Goal: Information Seeking & Learning: Learn about a topic

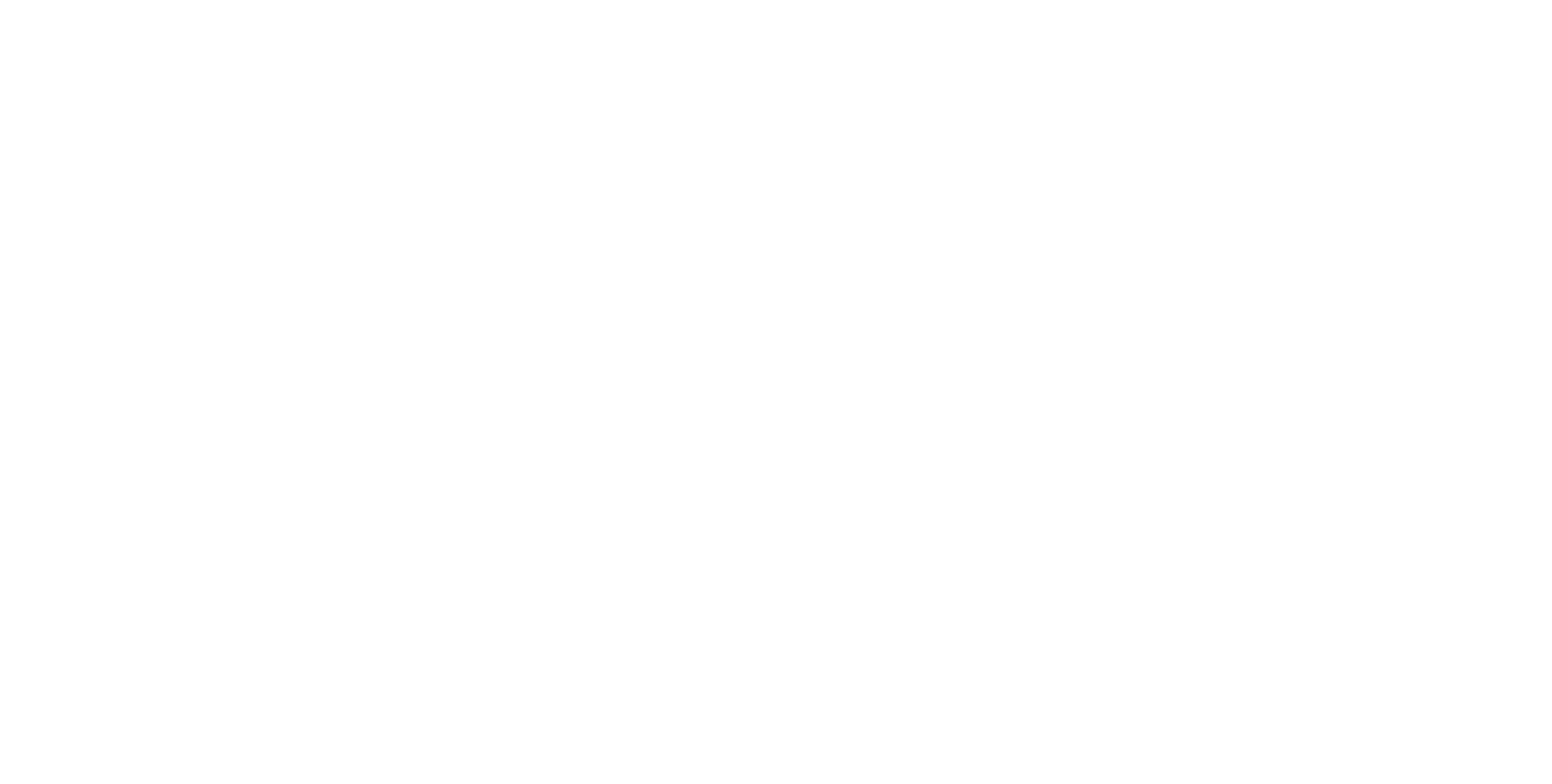
select select "**"
select select "*"
select select "****"
select select "**"
select select "*"
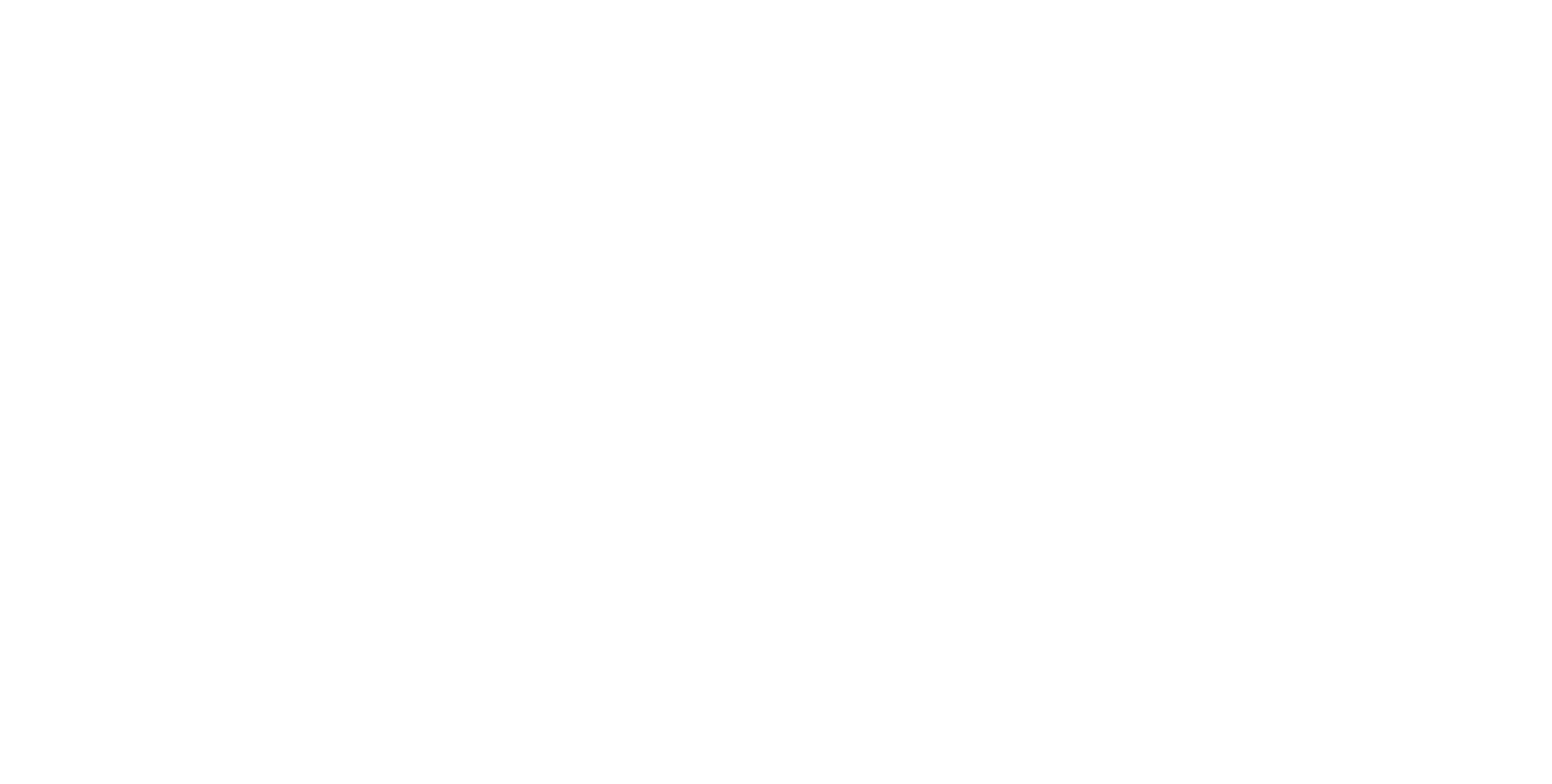
select select "****"
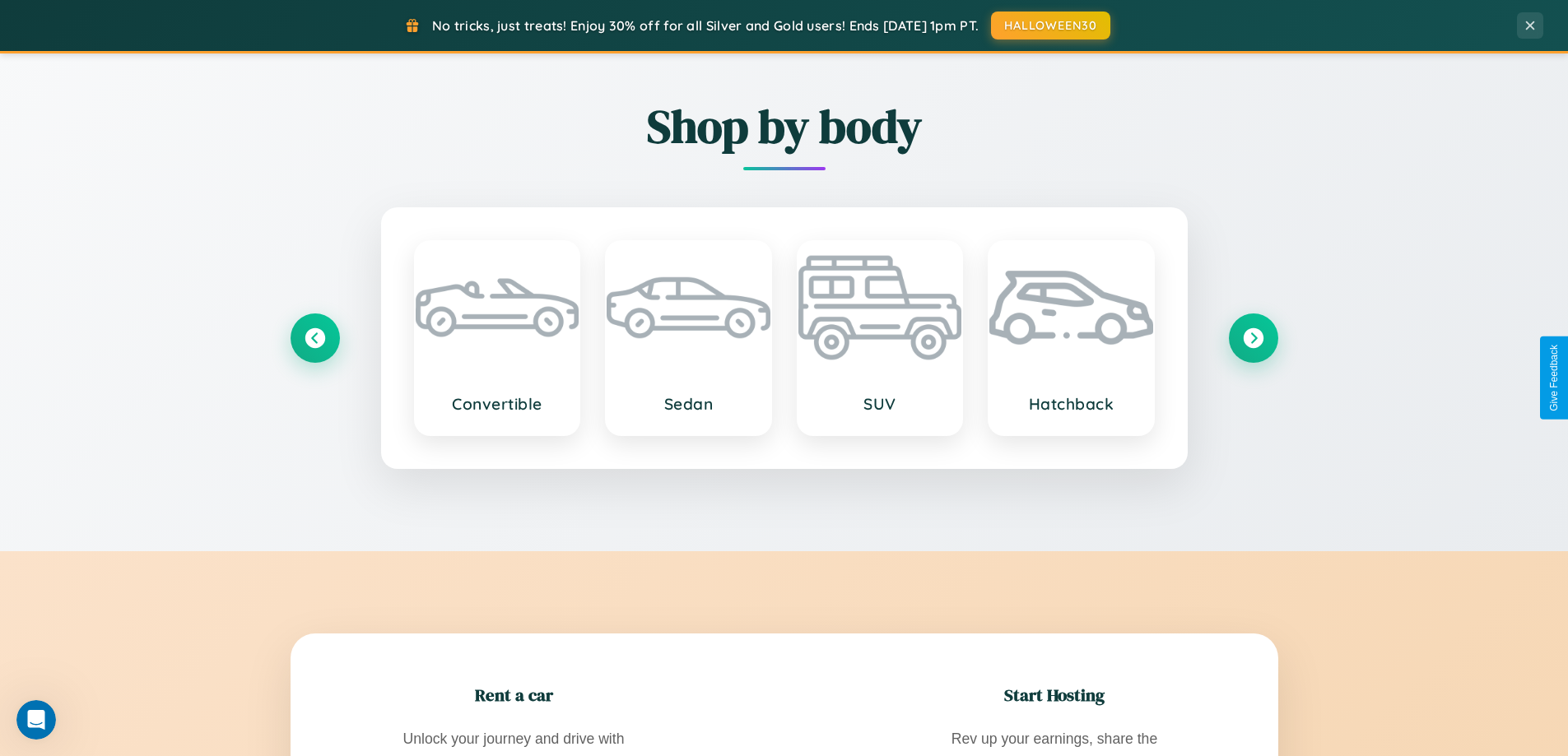
scroll to position [3166, 0]
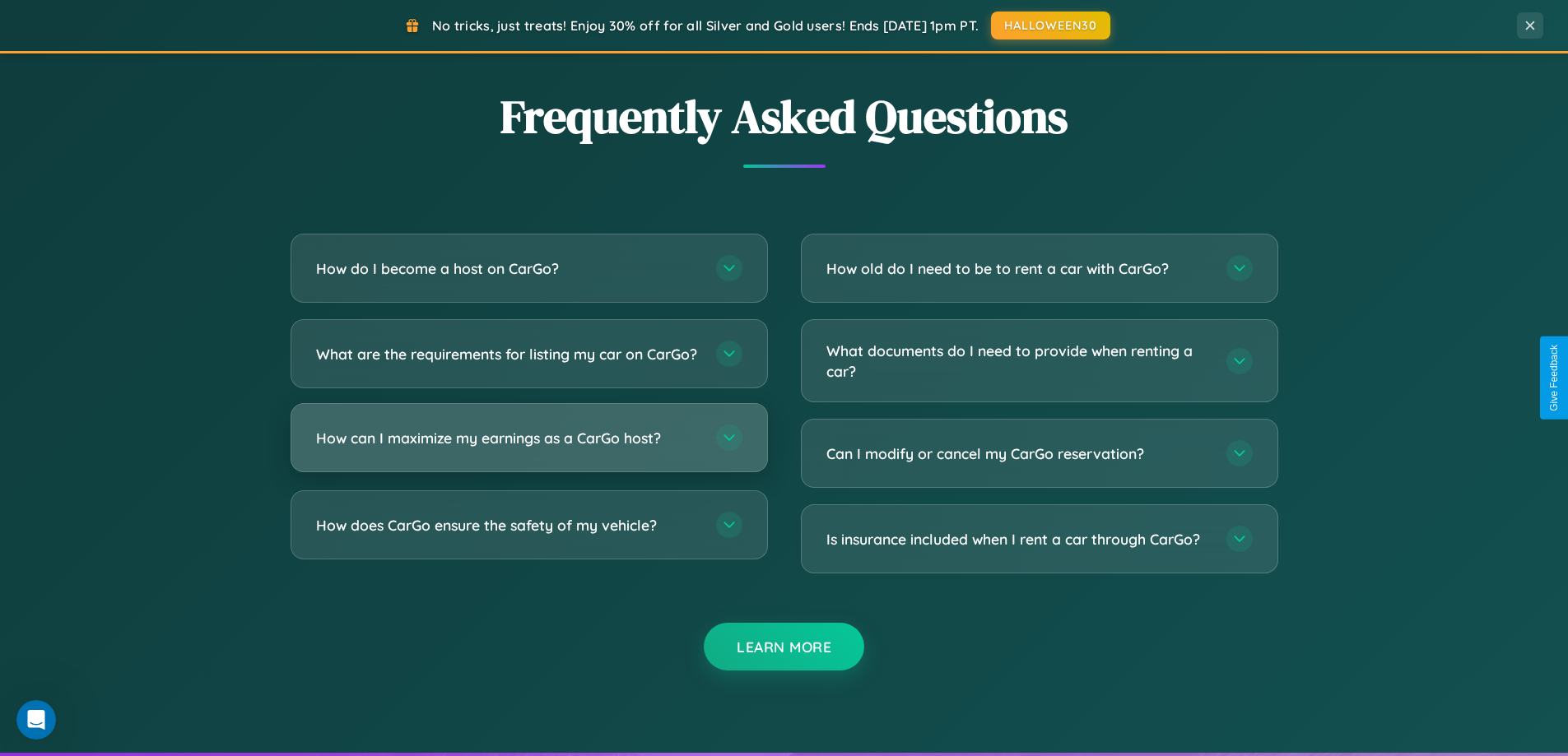
click at [529, 448] on h3 "How can I maximize my earnings as a CarGo host?" at bounding box center [507, 438] width 383 height 21
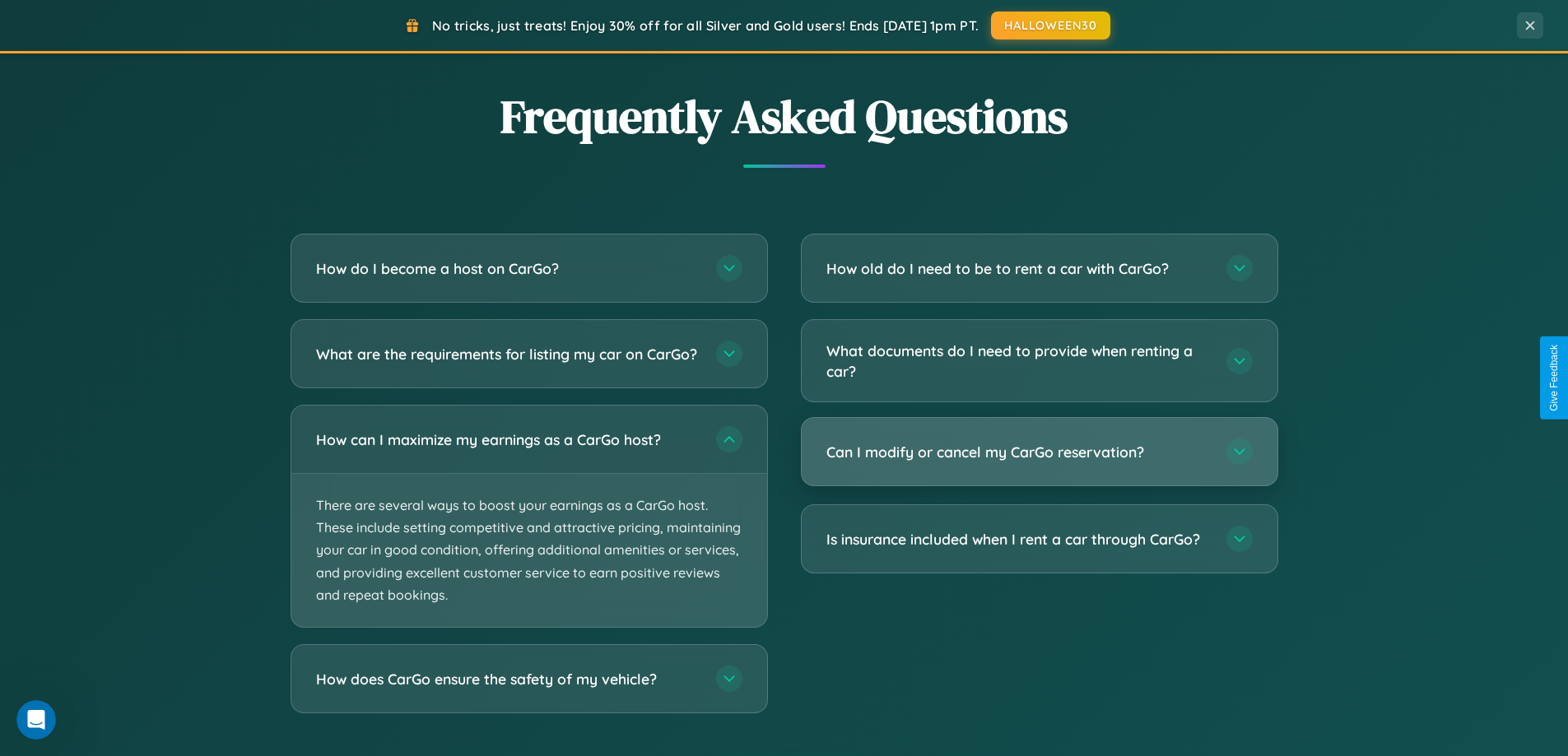
click at [1039, 453] on h3 "Can I modify or cancel my CarGo reservation?" at bounding box center [1017, 452] width 383 height 21
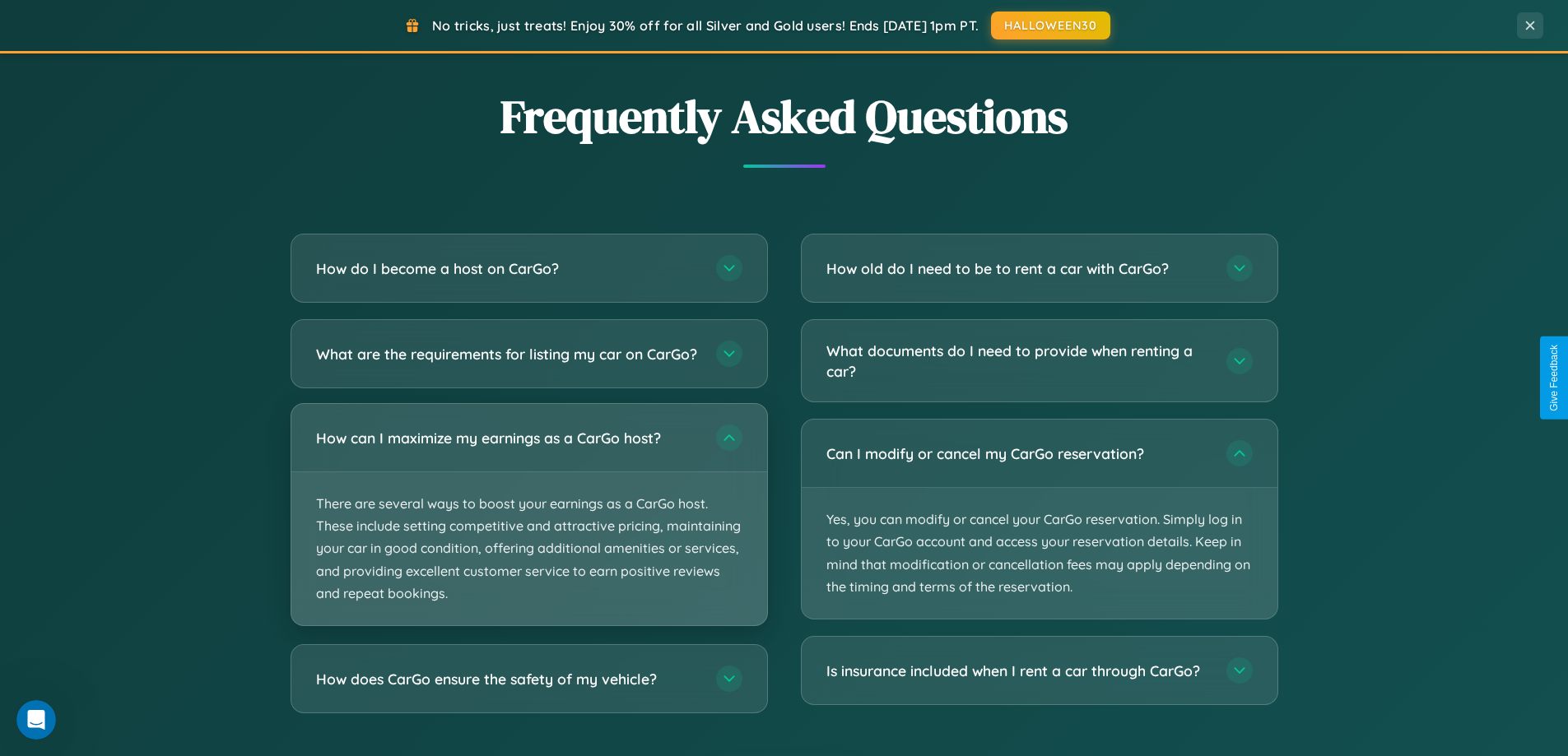
click at [529, 529] on p "There are several ways to boost your earnings as a CarGo host. These include se…" at bounding box center [529, 548] width 476 height 153
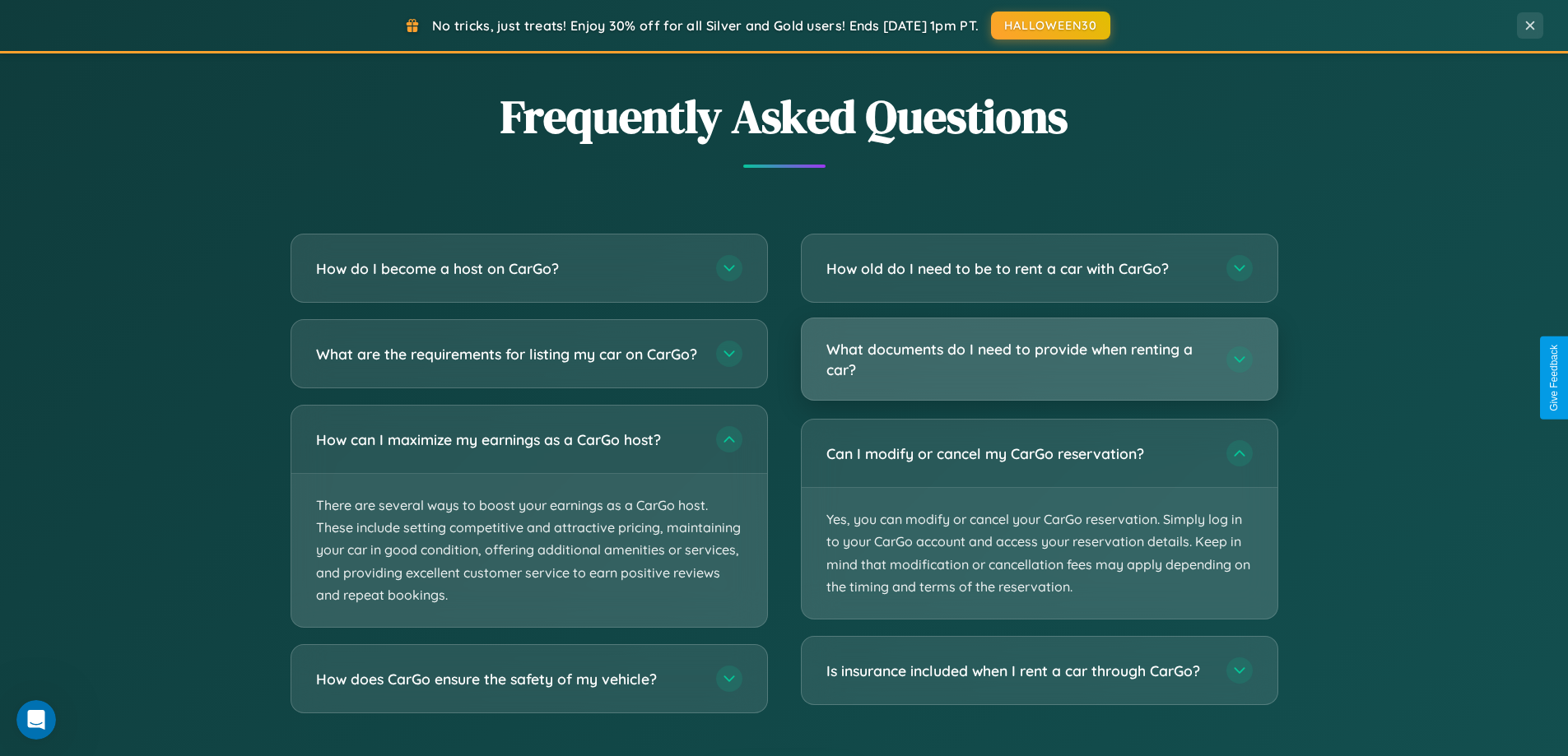
click at [1039, 359] on h3 "What documents do I need to provide when renting a car?" at bounding box center [1017, 358] width 383 height 40
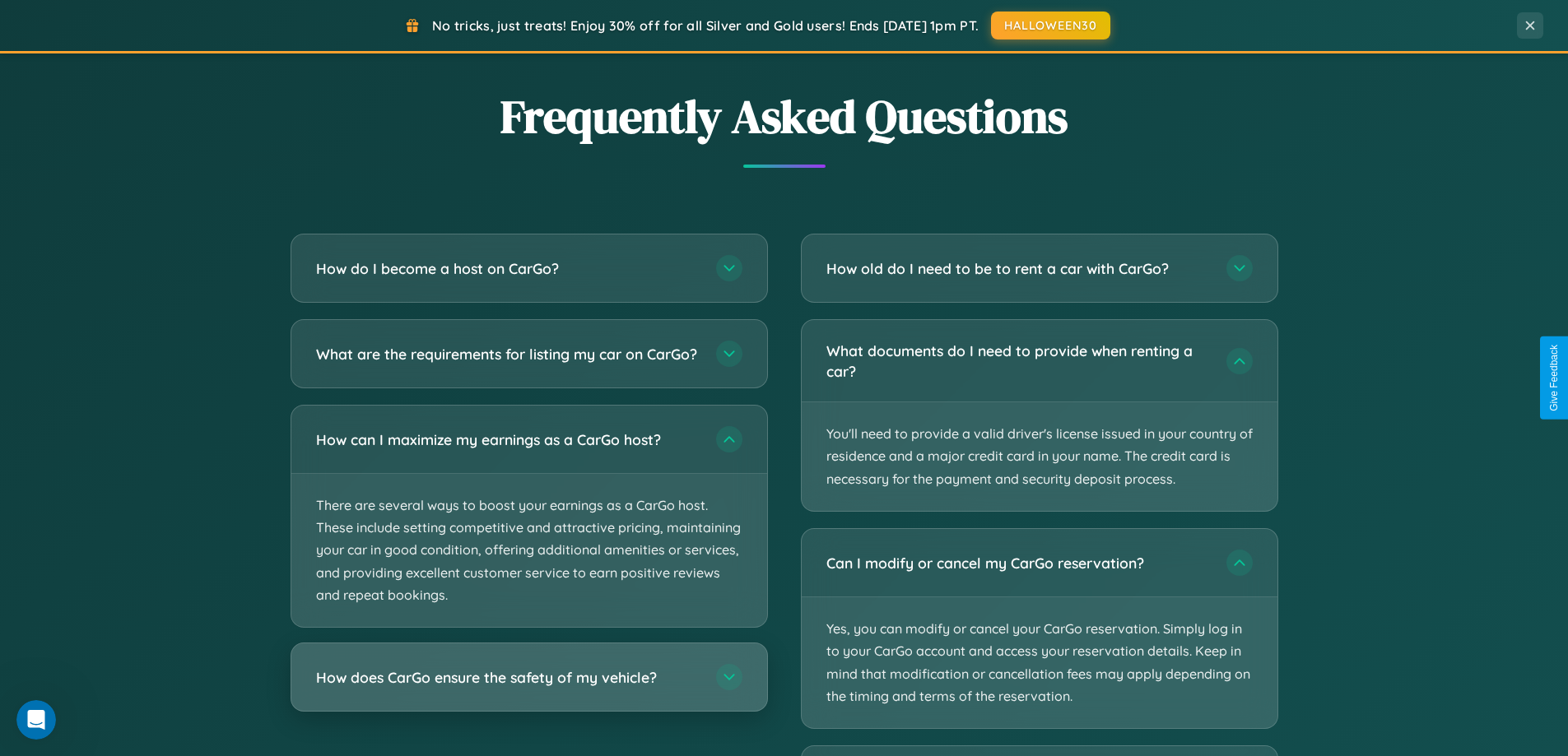
click at [529, 688] on h3 "How does CarGo ensure the safety of my vehicle?" at bounding box center [507, 677] width 383 height 21
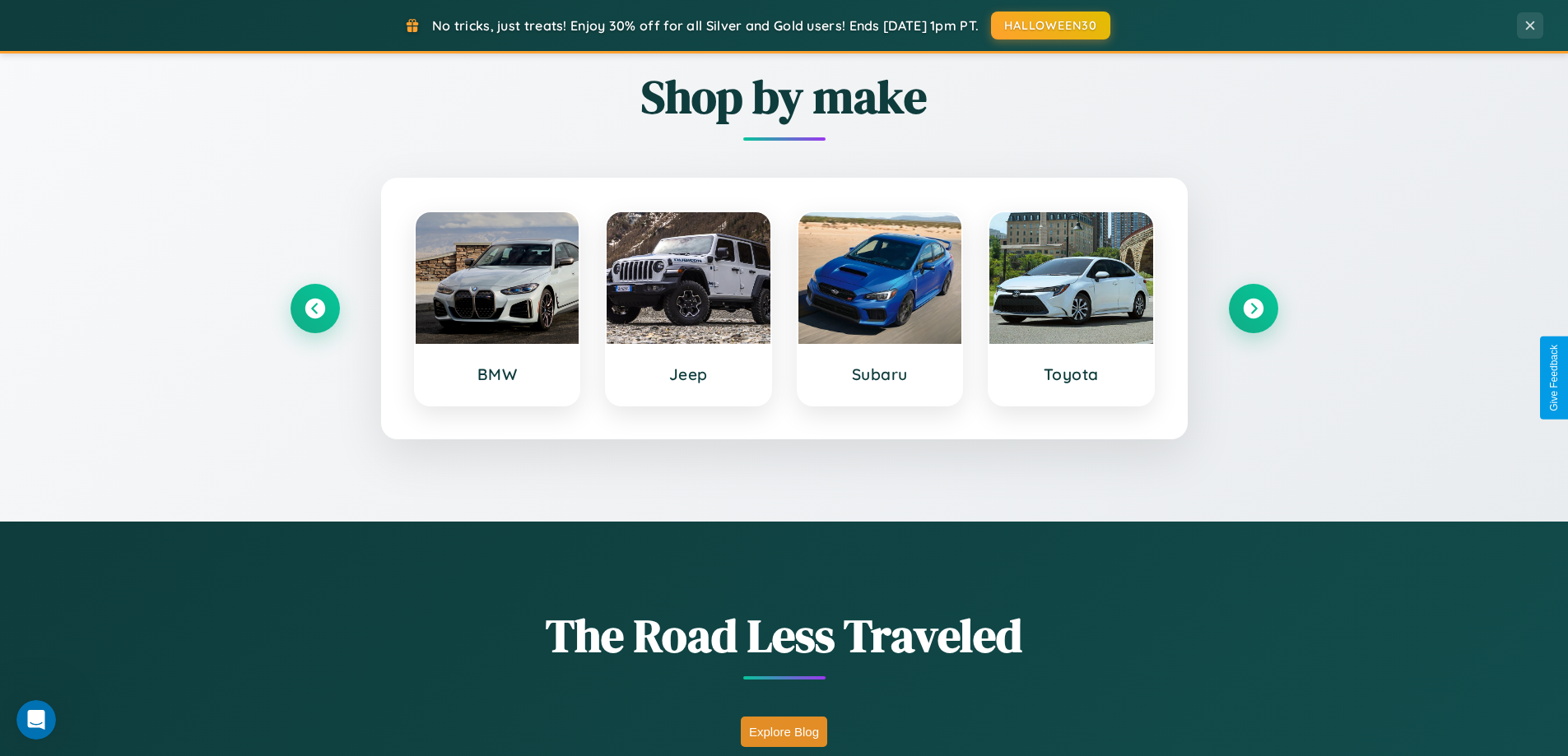
scroll to position [709, 0]
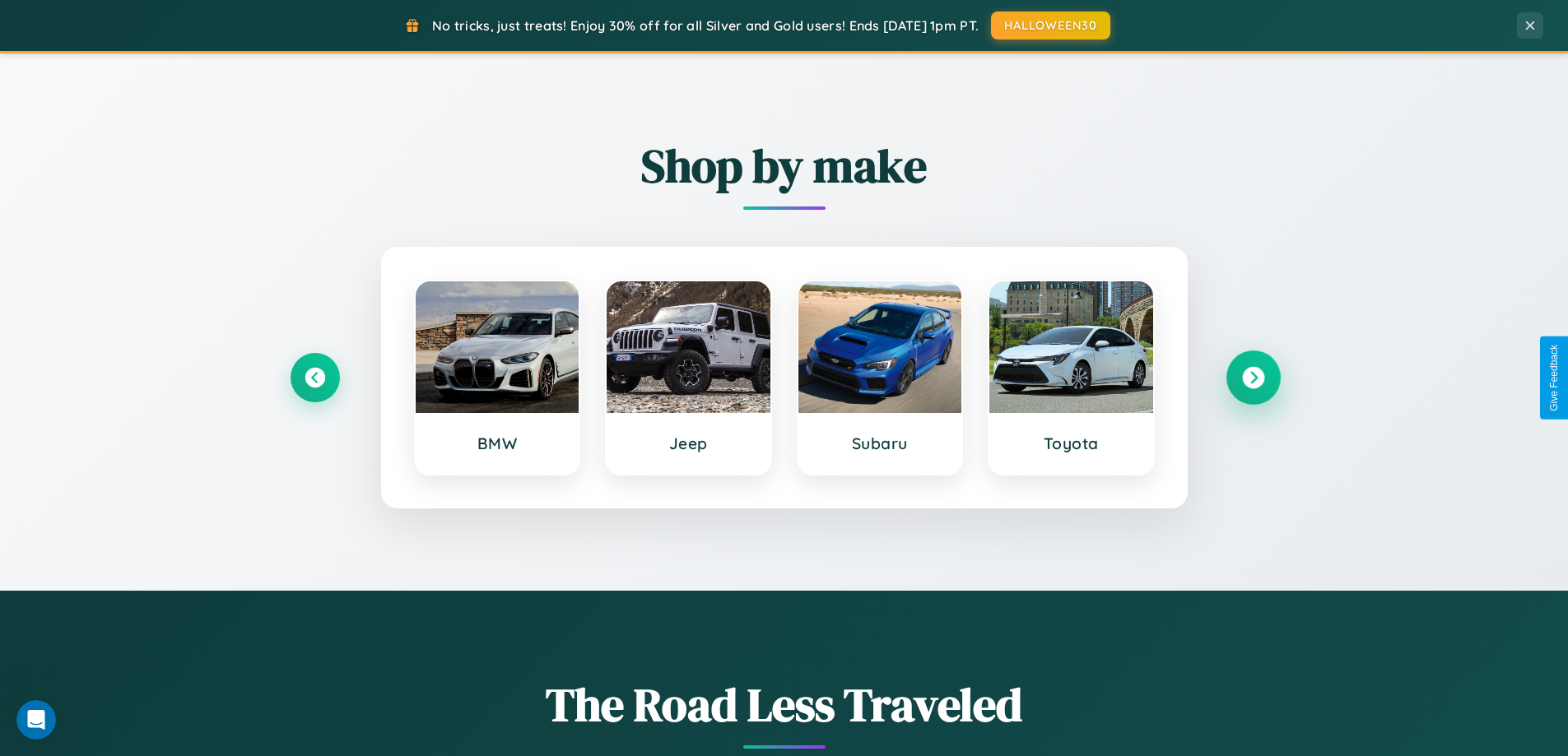
click at [1253, 378] on icon at bounding box center [1253, 378] width 23 height 23
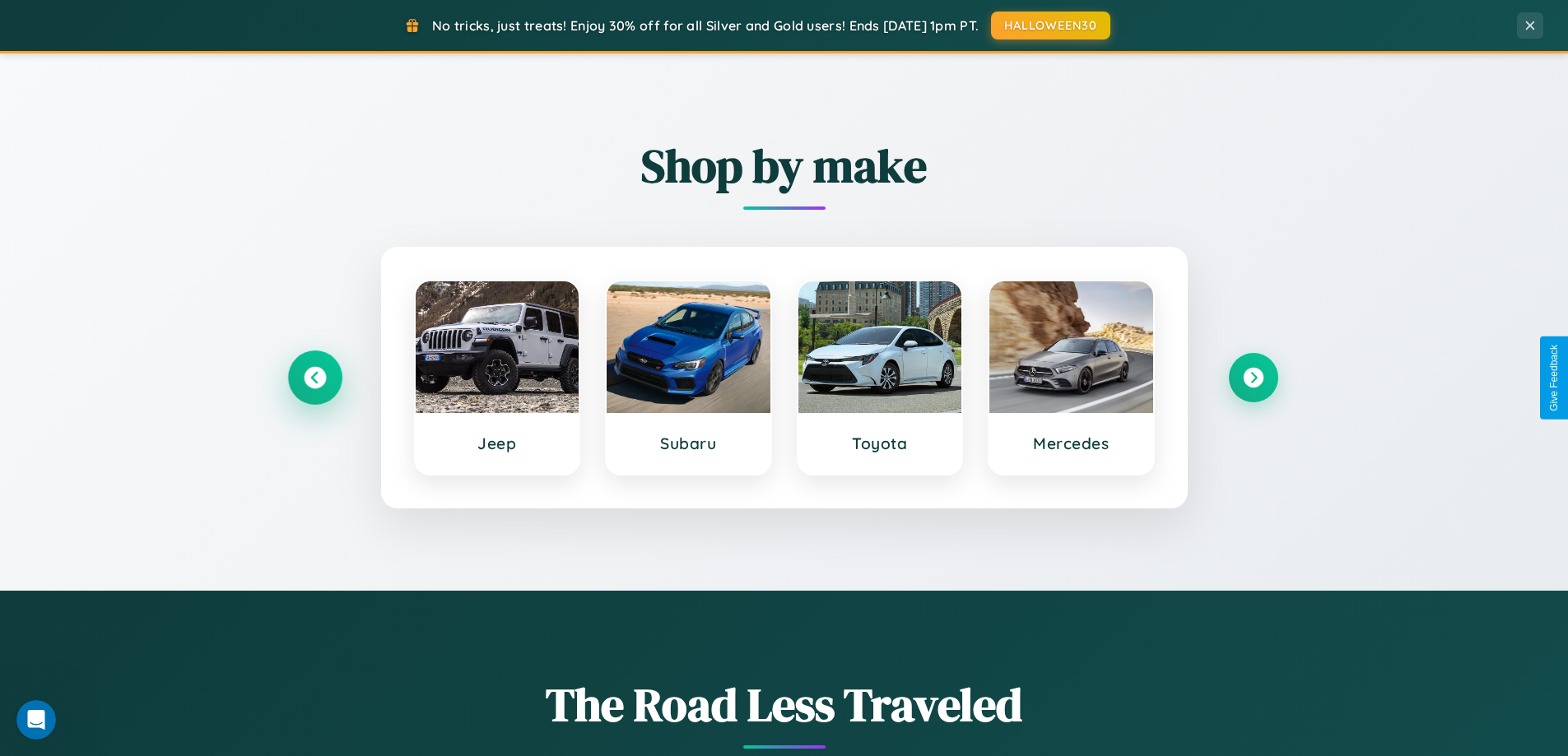
click at [314, 378] on icon at bounding box center [314, 378] width 23 height 23
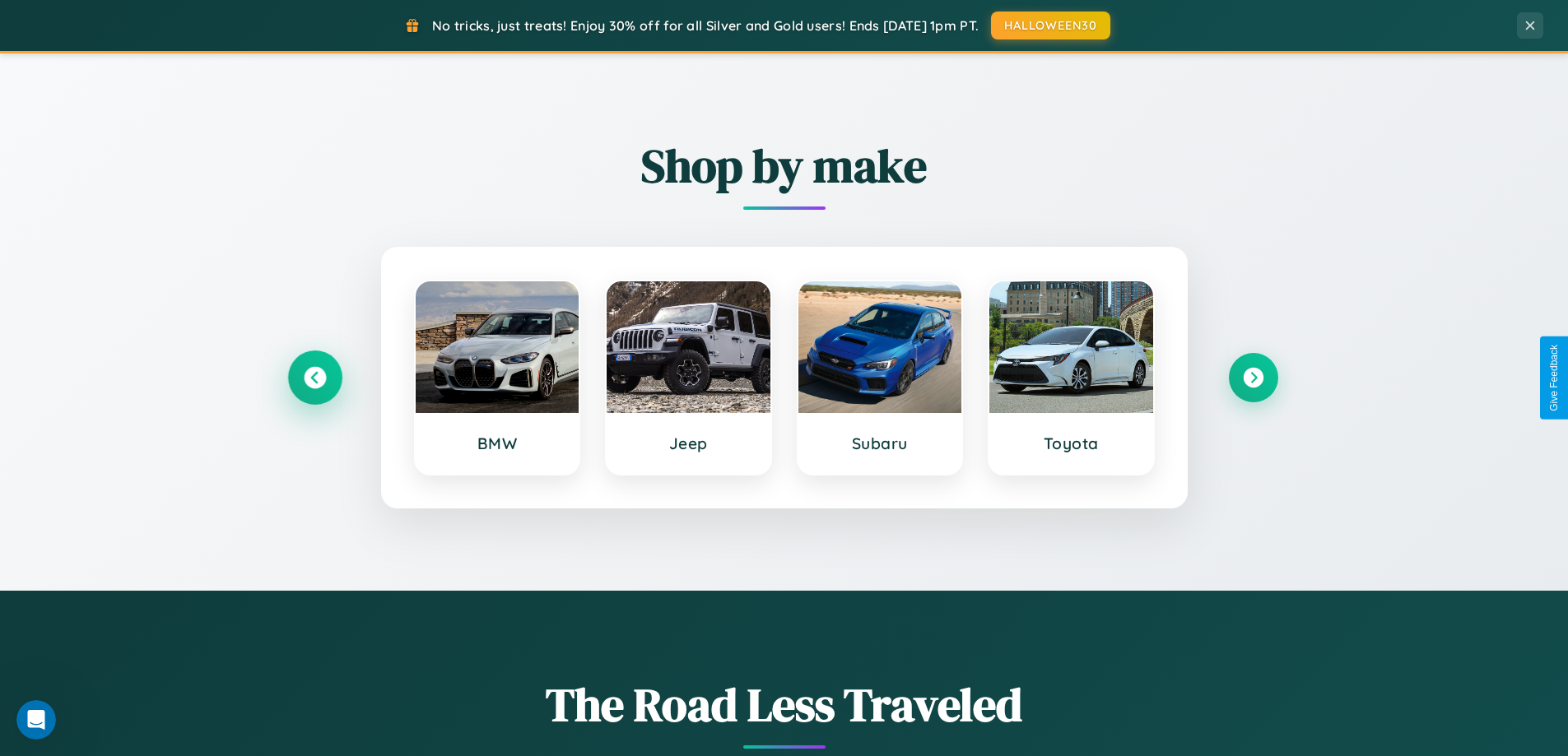
click at [314, 378] on icon at bounding box center [314, 378] width 23 height 23
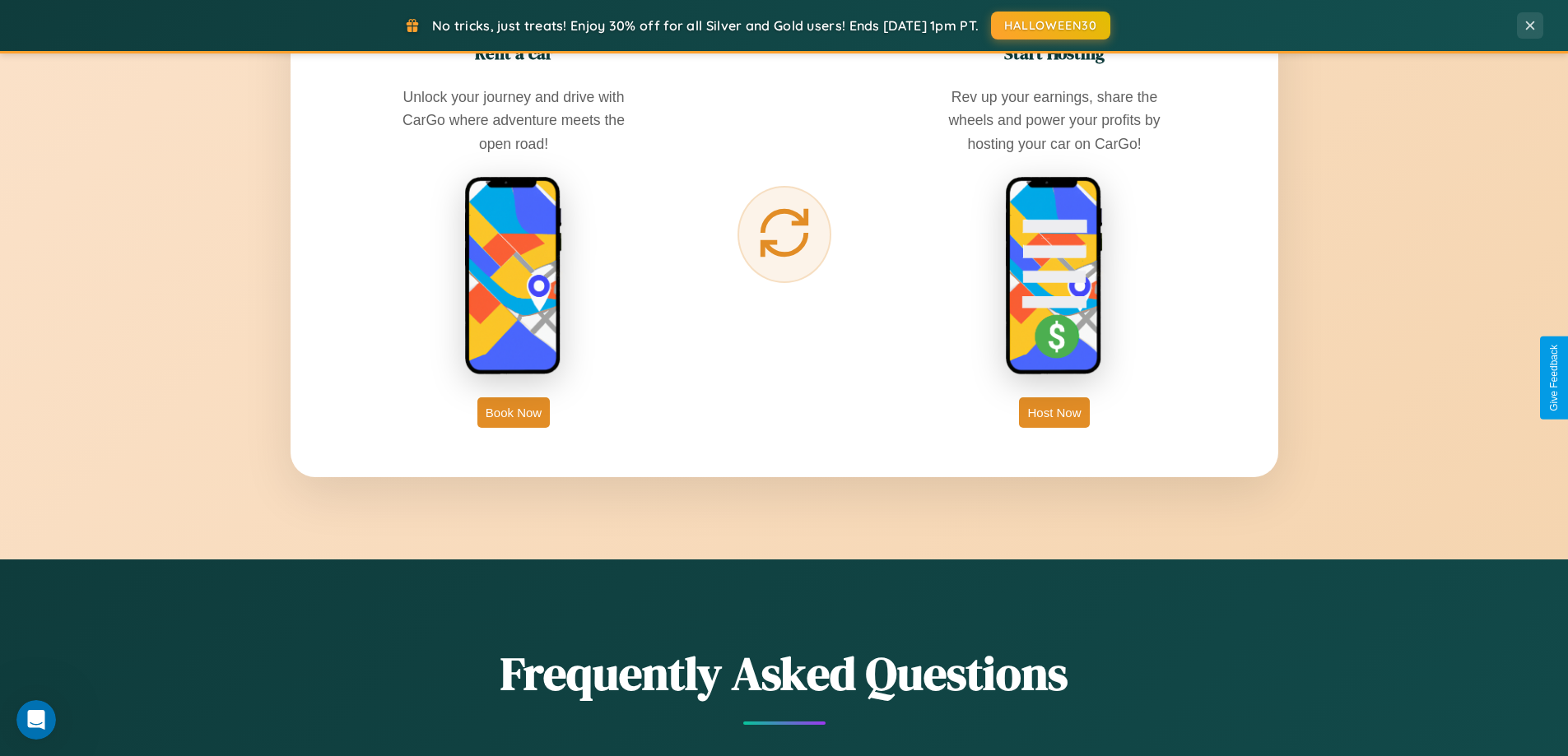
scroll to position [2643, 0]
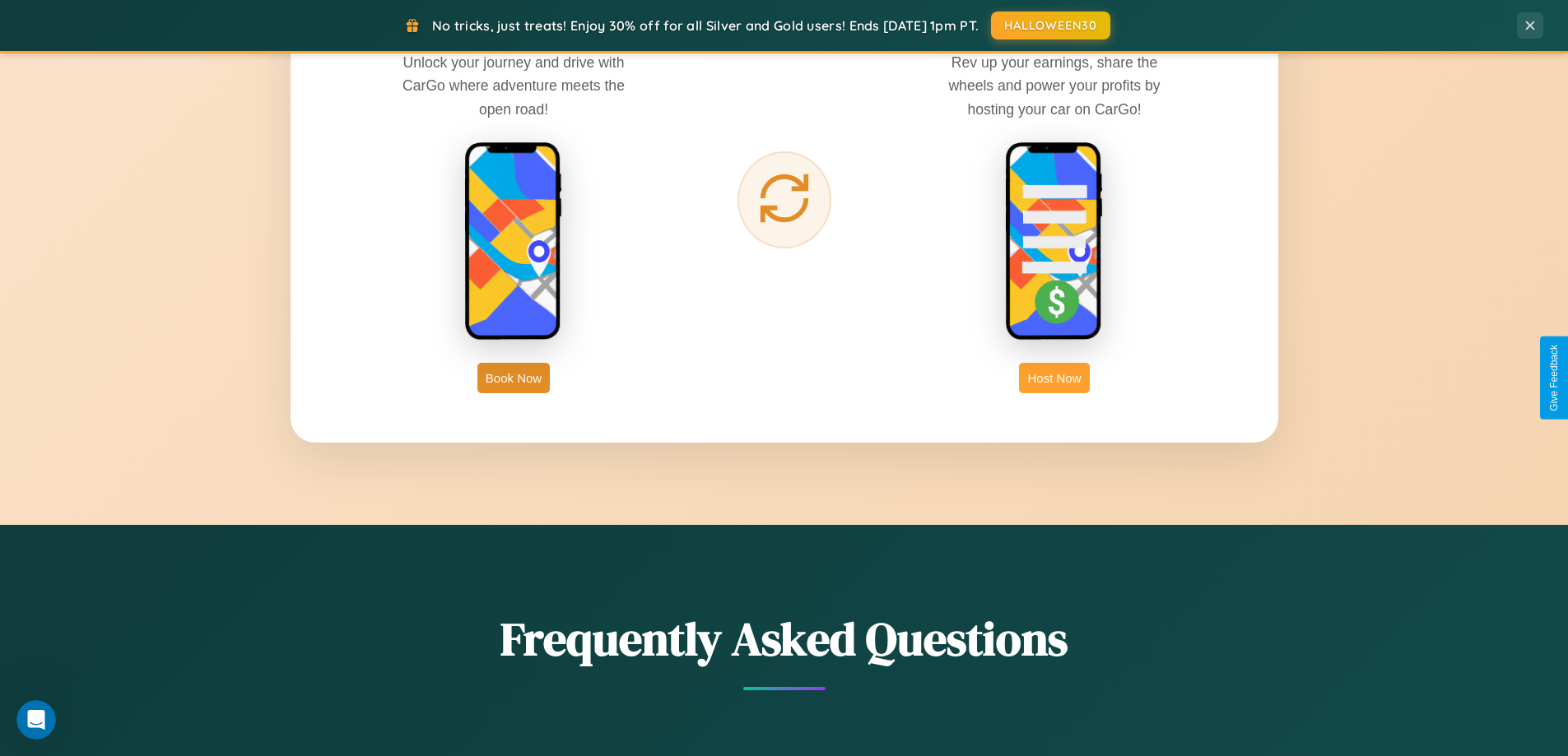
click at [1055, 378] on button "Host Now" at bounding box center [1054, 378] width 70 height 31
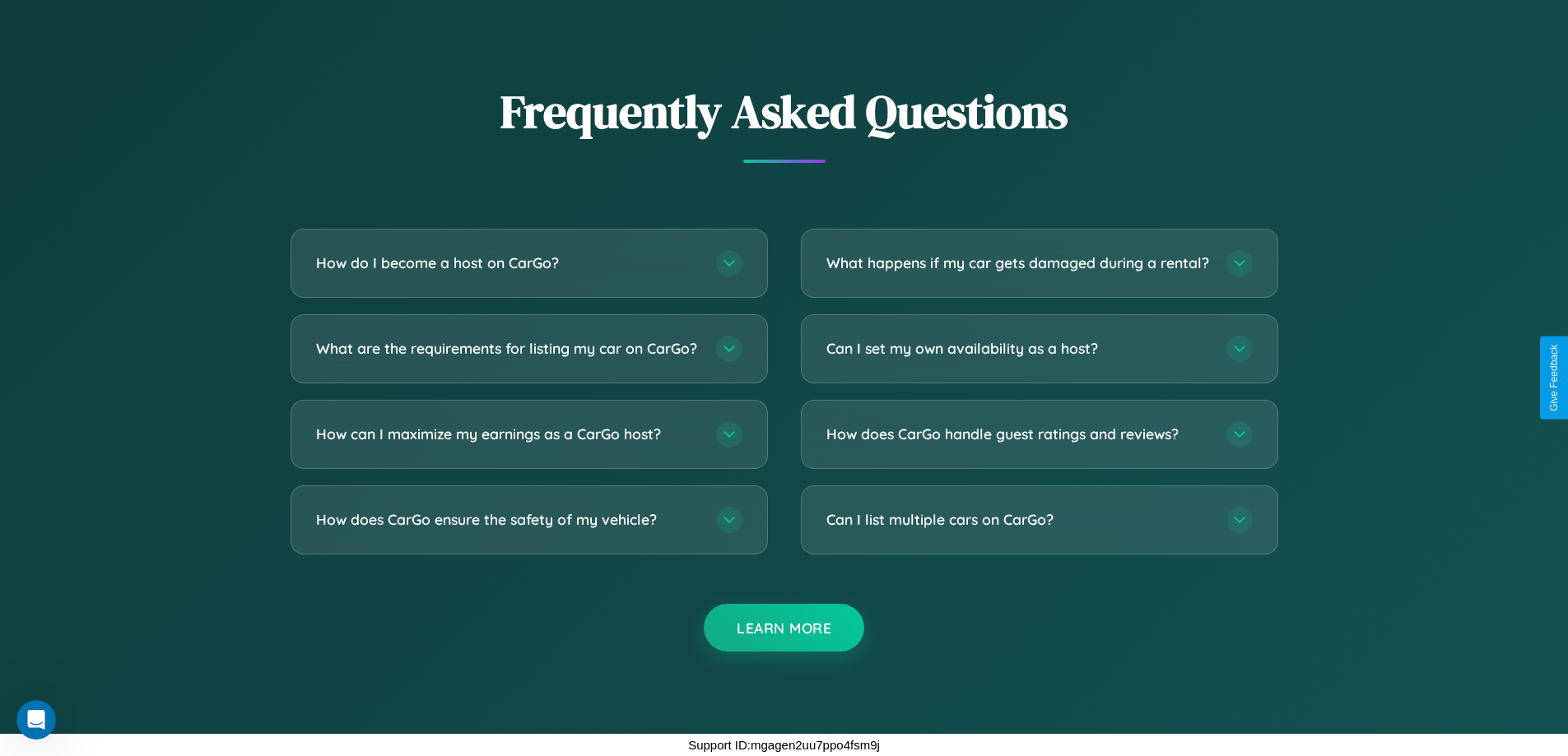
scroll to position [2224, 0]
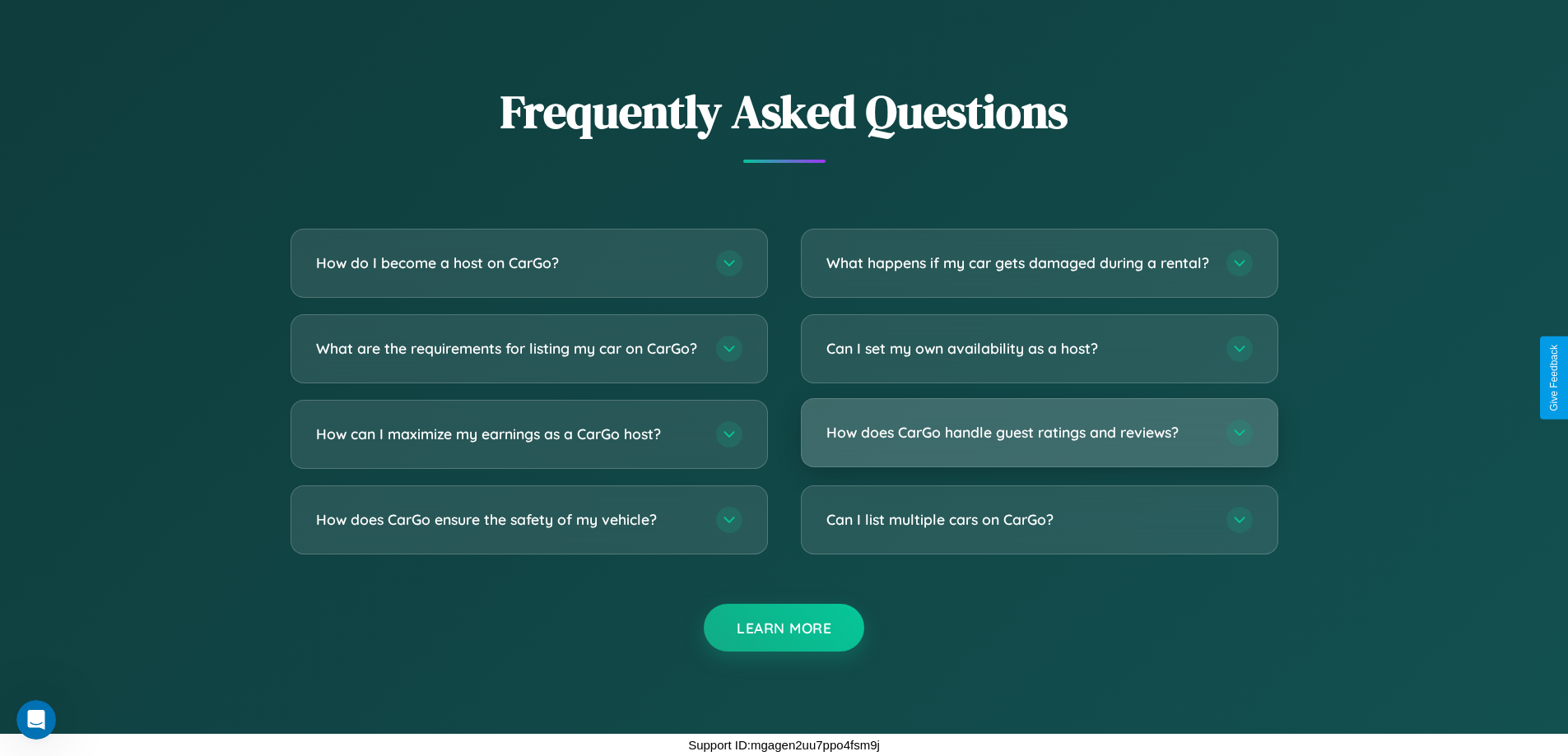
click at [1039, 433] on h3 "How does CarGo handle guest ratings and reviews?" at bounding box center [1017, 432] width 383 height 21
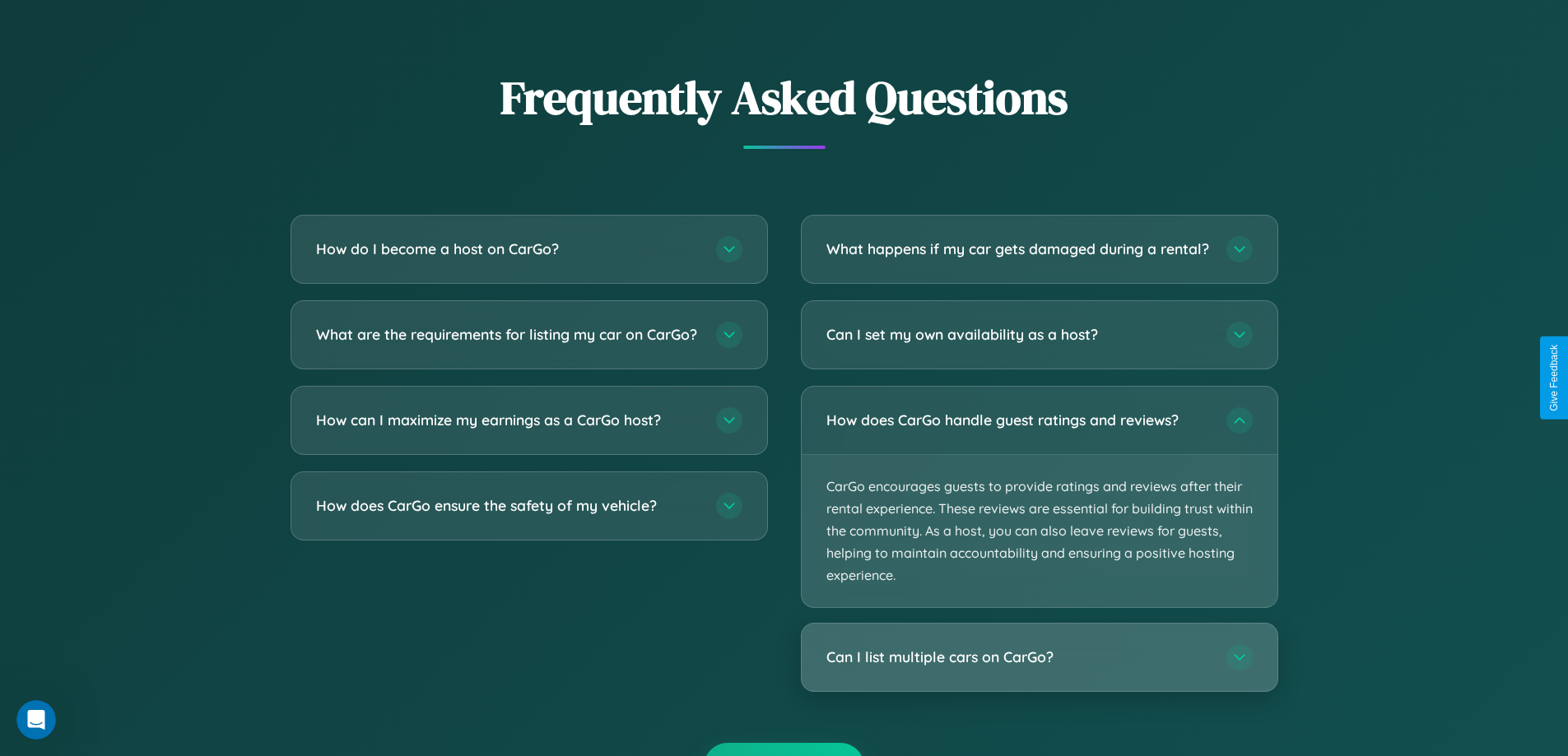
click at [1039, 668] on h3 "Can I list multiple cars on CarGo?" at bounding box center [1017, 658] width 383 height 21
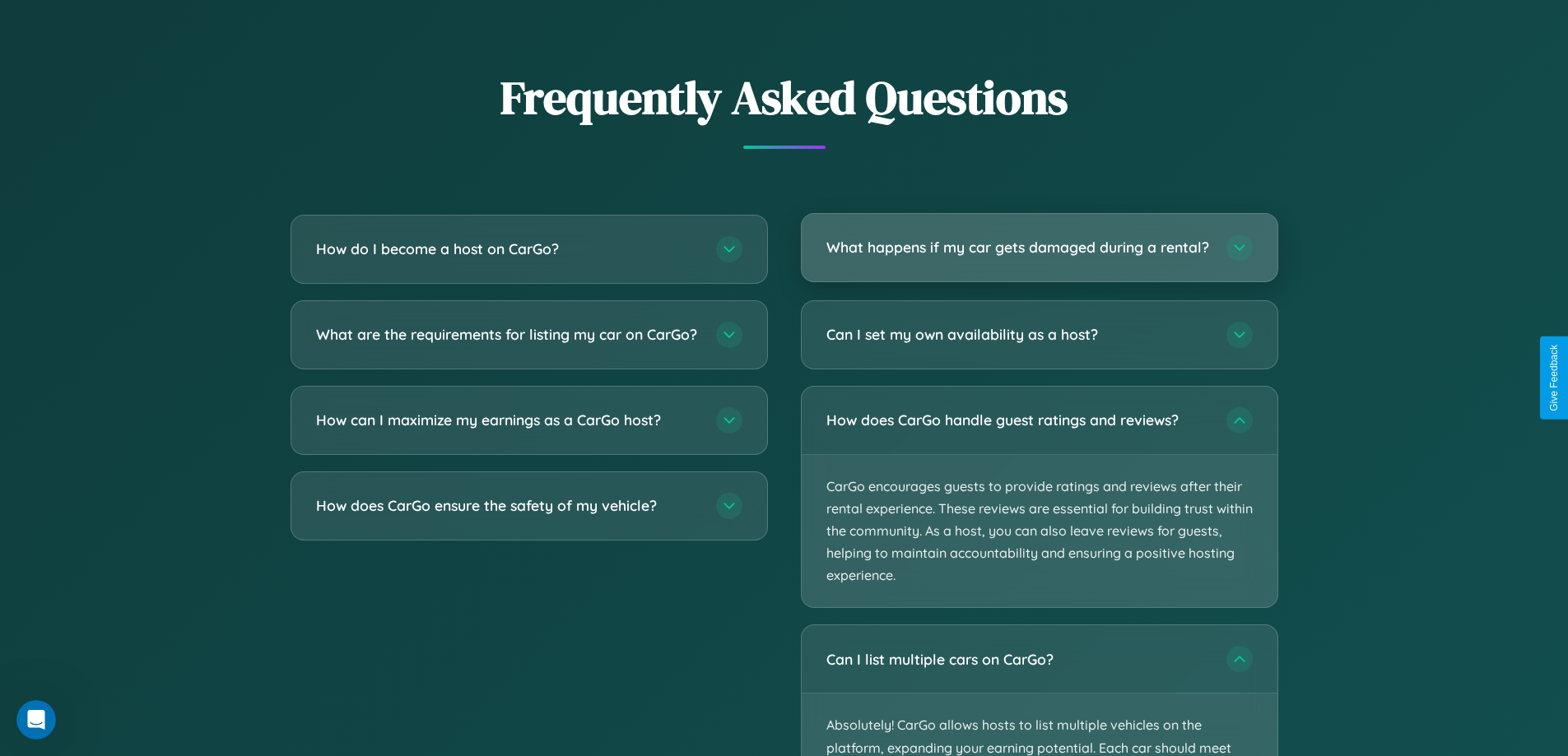
click at [1039, 254] on h3 "What happens if my car gets damaged during a rental?" at bounding box center [1017, 247] width 383 height 21
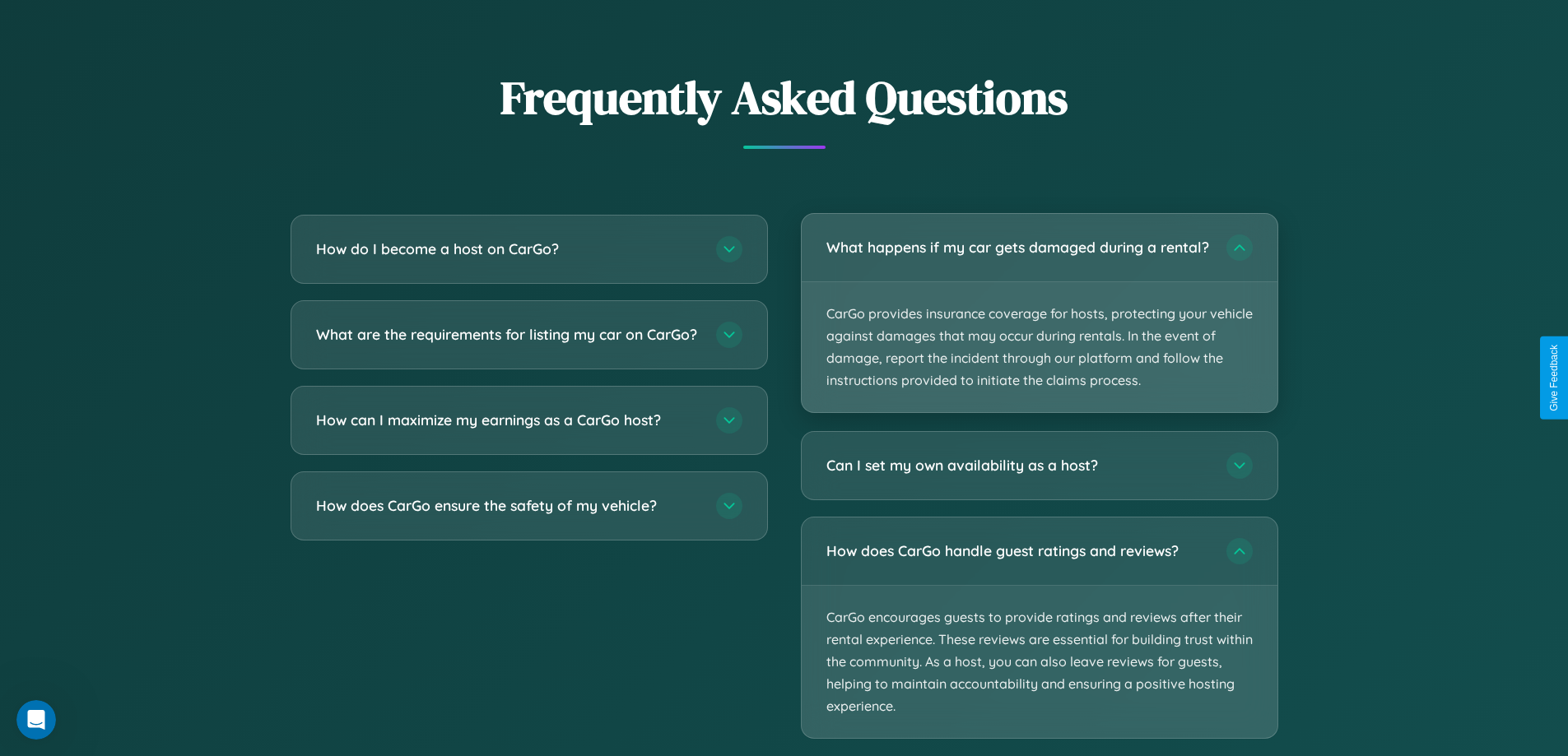
click at [1039, 320] on p "CarGo provides insurance coverage for hosts, protecting your vehicle against da…" at bounding box center [1039, 347] width 476 height 131
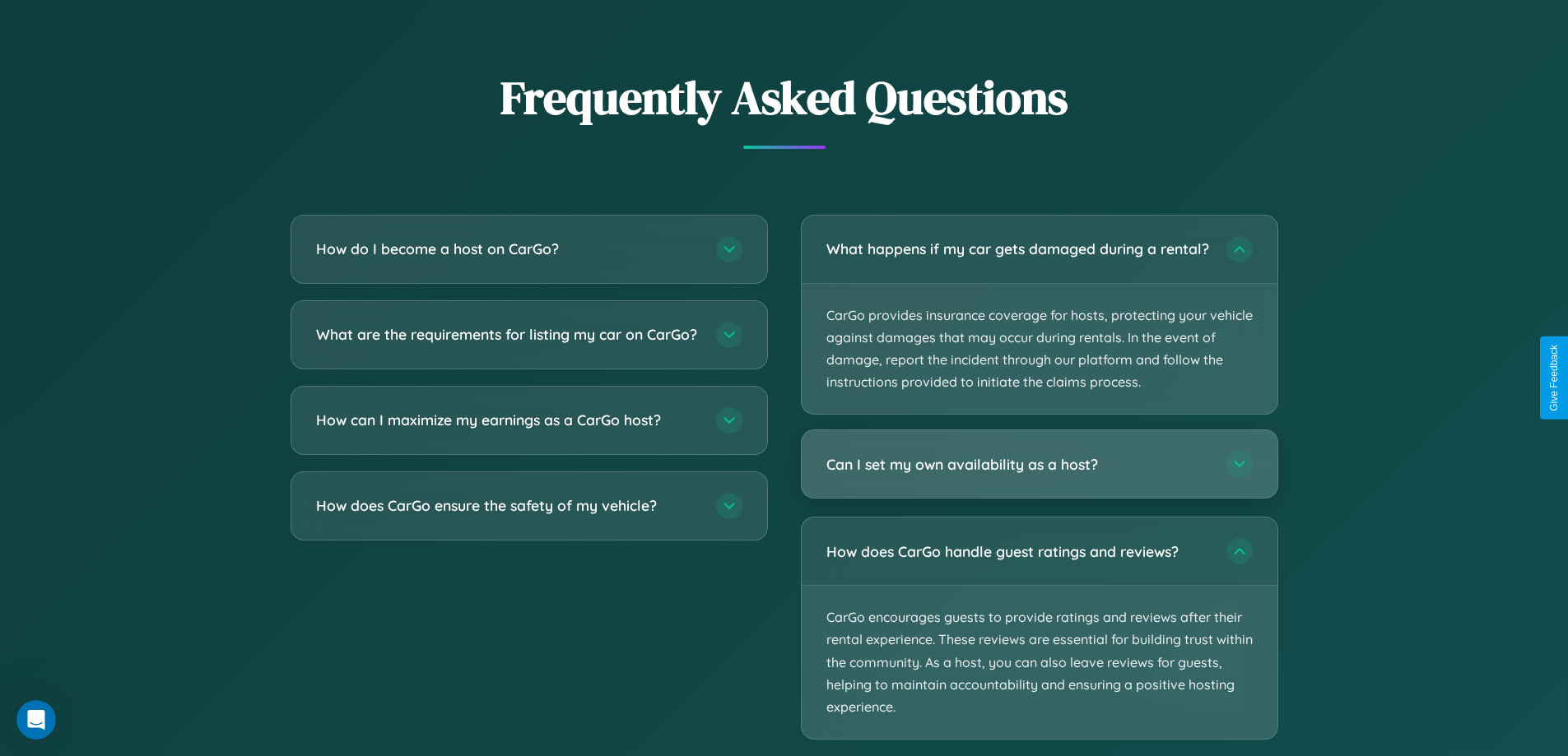
click at [1039, 474] on h3 "Can I set my own availability as a host?" at bounding box center [1017, 464] width 383 height 21
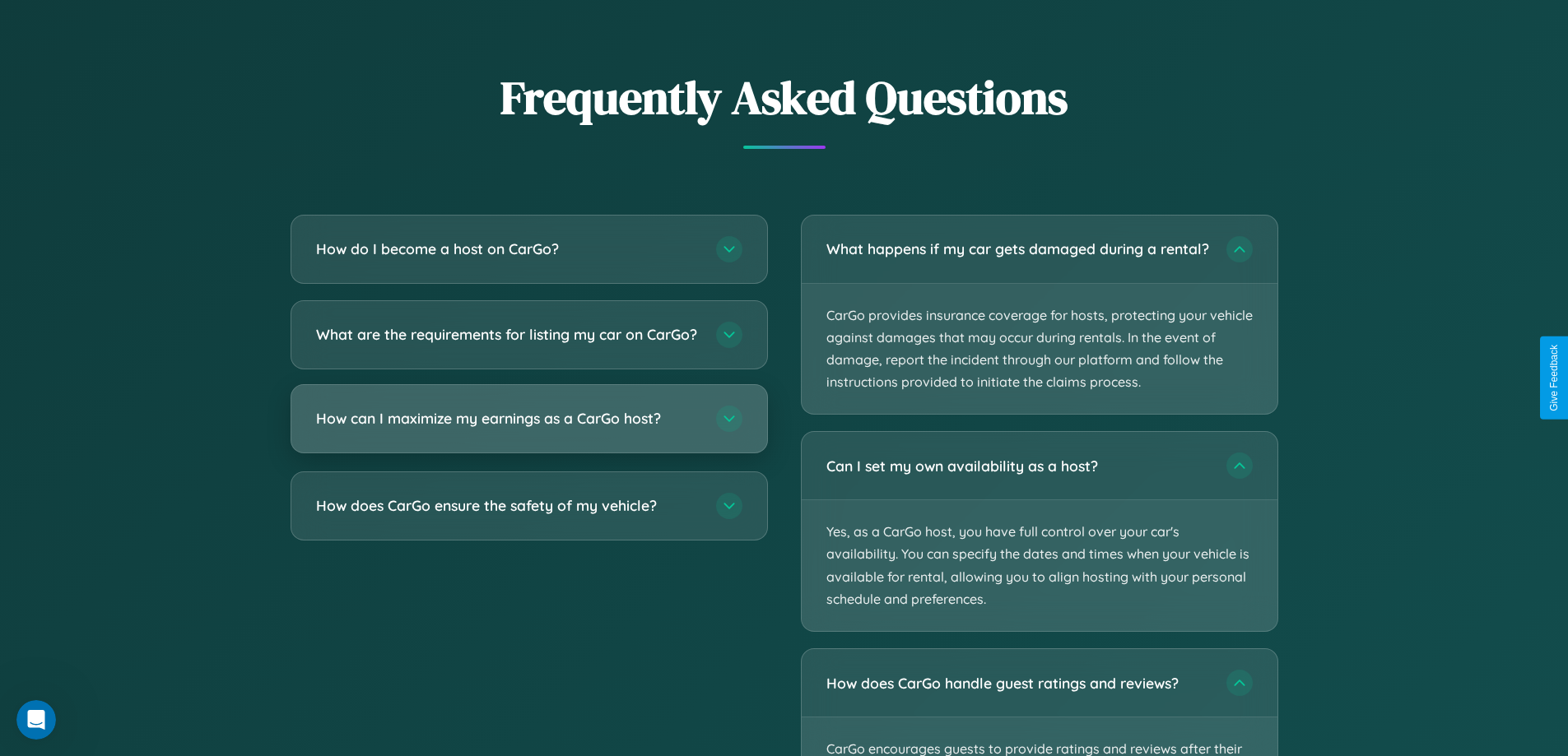
click at [529, 428] on h3 "How can I maximize my earnings as a CarGo host?" at bounding box center [507, 418] width 383 height 21
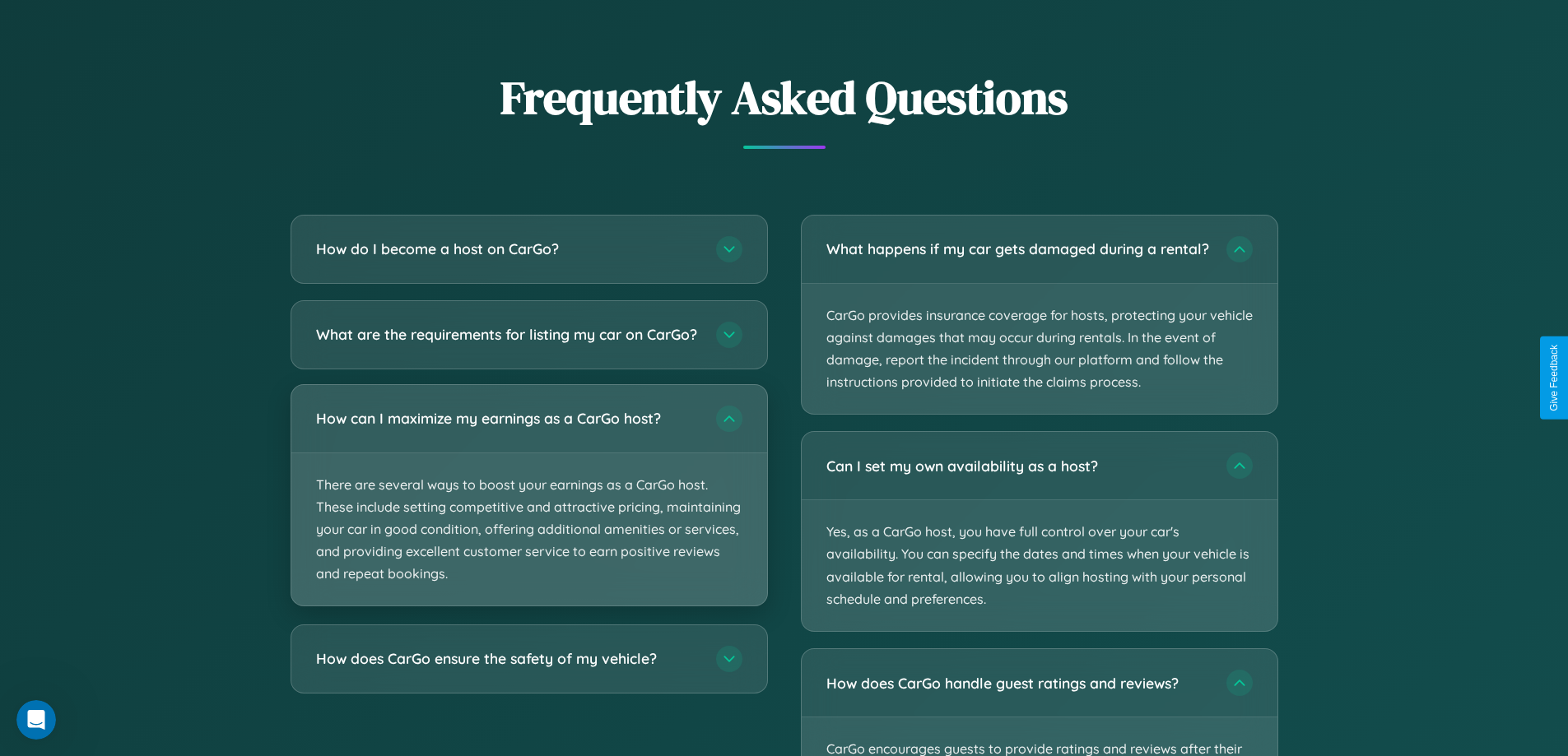
click at [529, 509] on p "There are several ways to boost your earnings as a CarGo host. These include se…" at bounding box center [529, 529] width 476 height 153
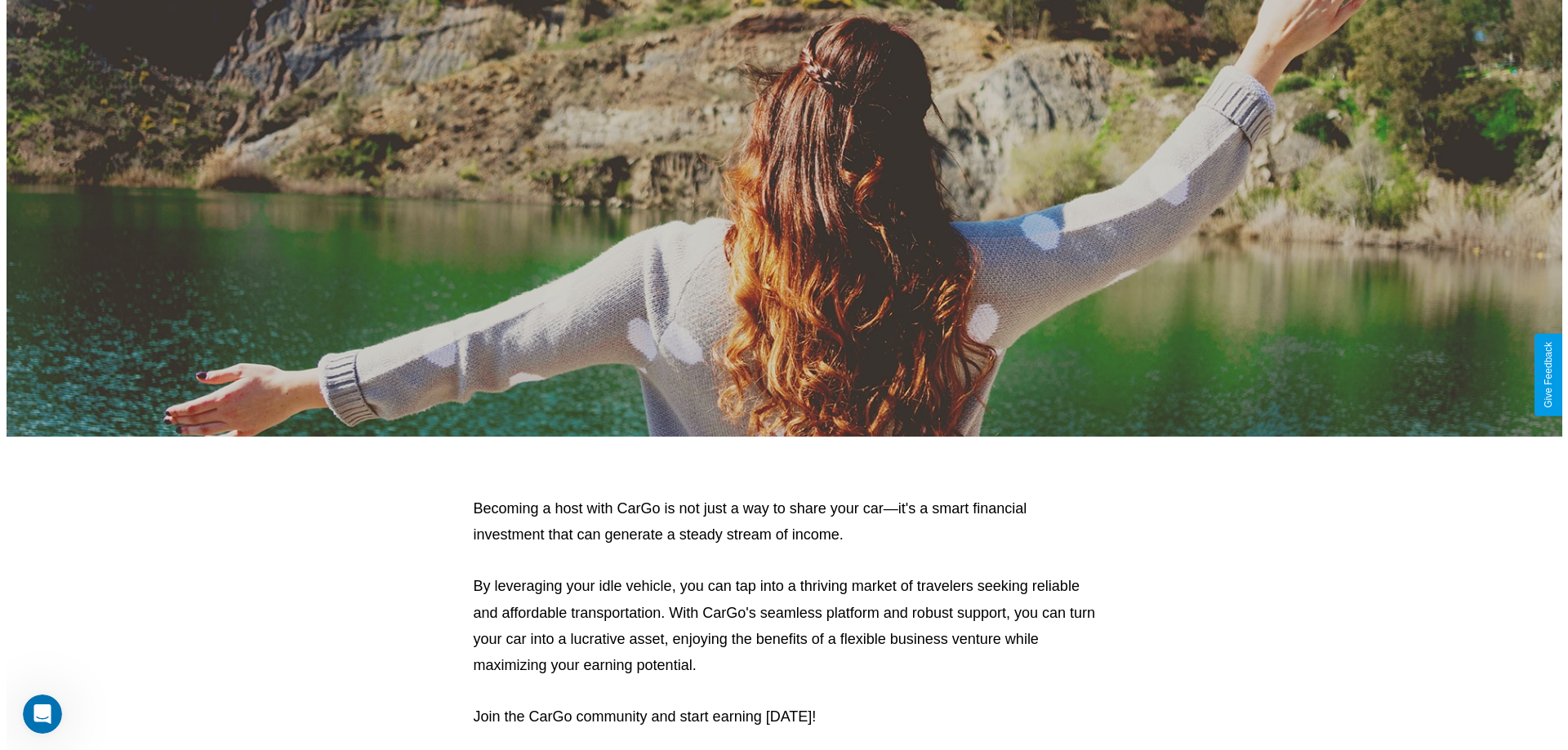
scroll to position [0, 0]
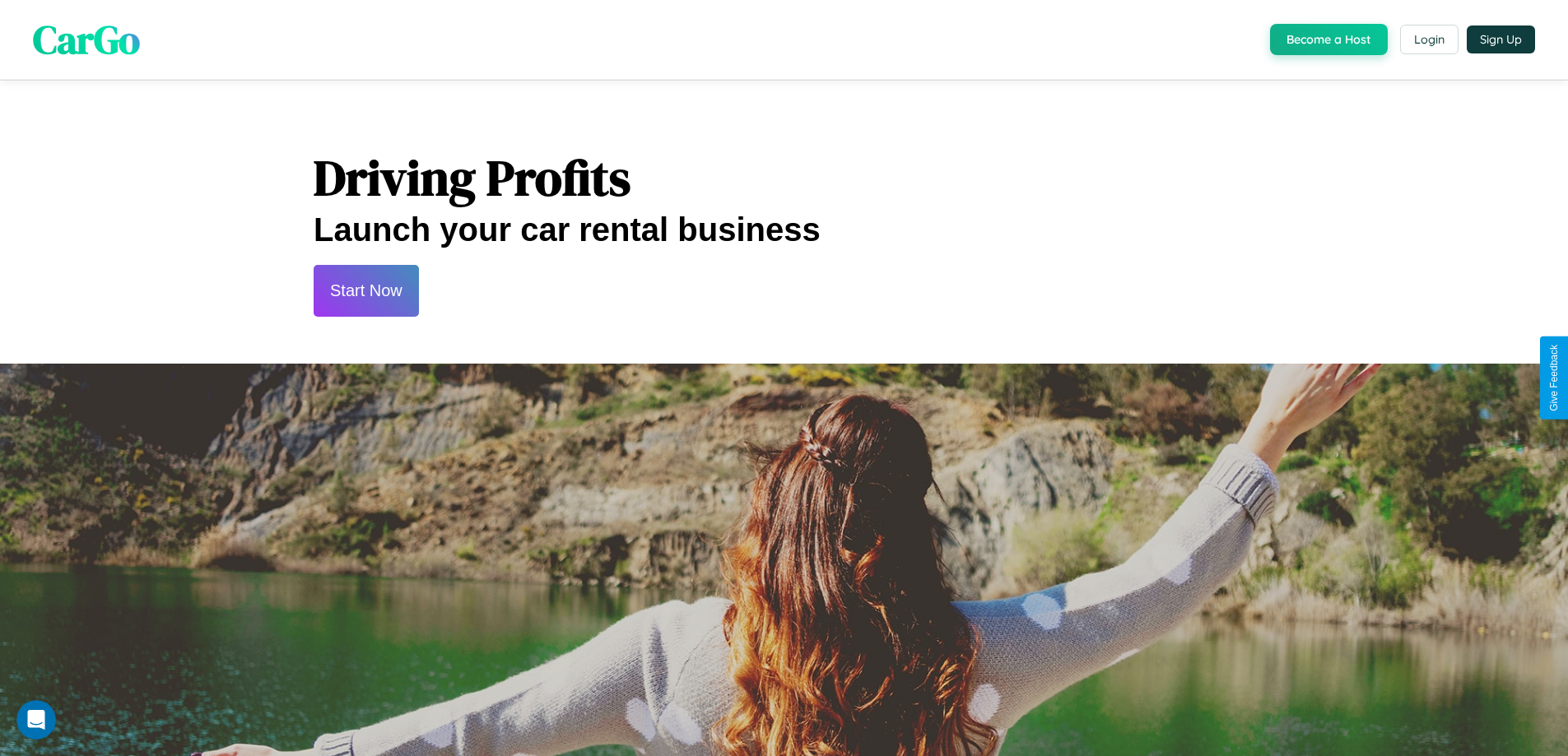
click at [365, 290] on button "Start Now" at bounding box center [365, 290] width 105 height 52
